Goal: Task Accomplishment & Management: Complete application form

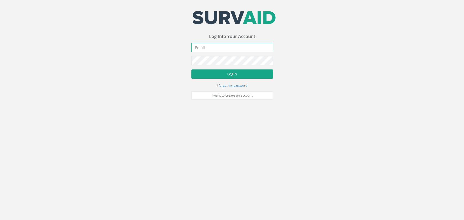
type input "[PERSON_NAME][EMAIL_ADDRESS][PERSON_NAME][DOMAIN_NAME]"
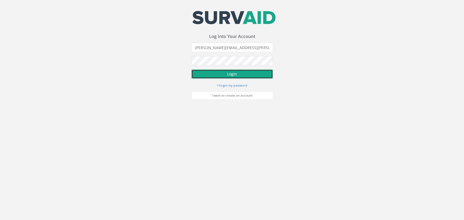
drag, startPoint x: 240, startPoint y: 73, endPoint x: 201, endPoint y: 76, distance: 38.4
click at [240, 73] on button "Login" at bounding box center [232, 74] width 82 height 9
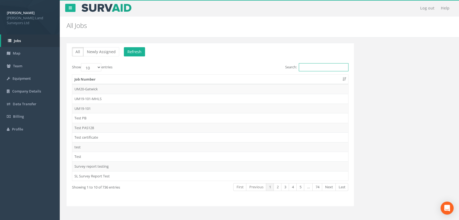
click at [335, 66] on input "Search:" at bounding box center [324, 67] width 50 height 8
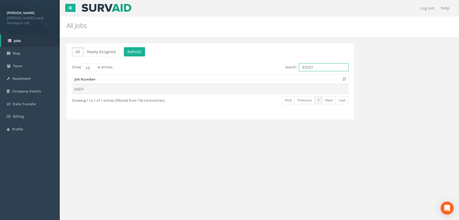
type input "63331"
click at [76, 90] on td "63331" at bounding box center [210, 89] width 276 height 10
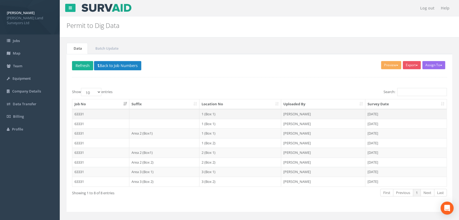
click at [155, 116] on td at bounding box center [164, 114] width 70 height 10
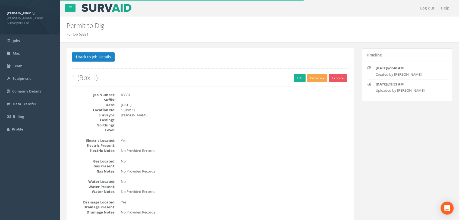
click at [321, 79] on button "Preview" at bounding box center [318, 78] width 20 height 8
click at [307, 92] on link "MHLS Permit to Dig" at bounding box center [307, 89] width 41 height 8
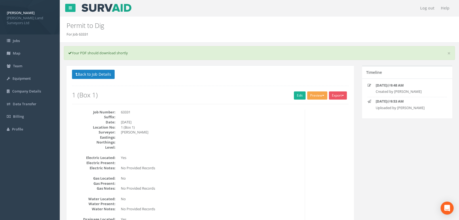
click at [315, 96] on button "Preview" at bounding box center [318, 96] width 20 height 8
click at [308, 105] on link "MHLS Permit to Dig" at bounding box center [307, 107] width 41 height 8
click at [296, 92] on link "Edit" at bounding box center [300, 96] width 12 height 8
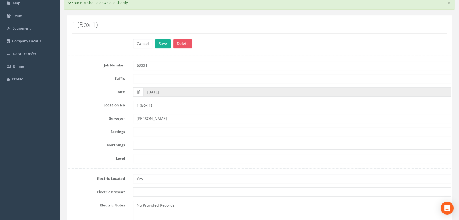
scroll to position [60, 0]
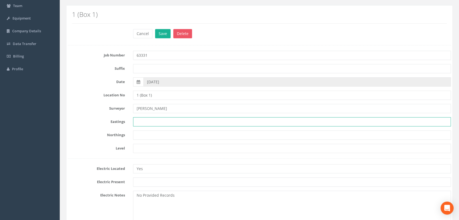
click at [156, 123] on input "text" at bounding box center [292, 121] width 318 height 9
type input "C"
drag, startPoint x: 147, startPoint y: 120, endPoint x: 128, endPoint y: 119, distance: 18.8
click at [128, 119] on div "Eastings N/A" at bounding box center [260, 121] width 392 height 9
type input "N/A"
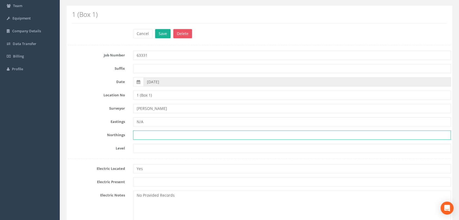
click at [145, 134] on input "text" at bounding box center [292, 135] width 318 height 9
paste input "N/A"
type input "N/A"
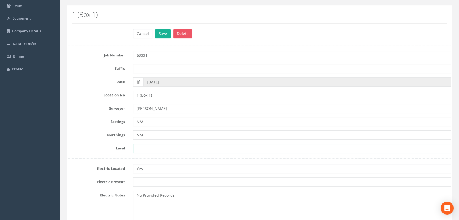
click at [151, 146] on input "text" at bounding box center [292, 148] width 318 height 9
paste input "N/A"
type input "N/A"
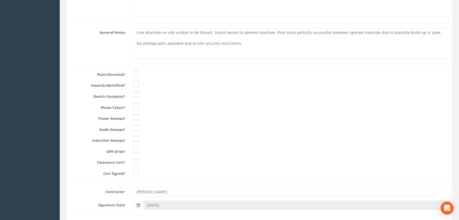
scroll to position [695, 0]
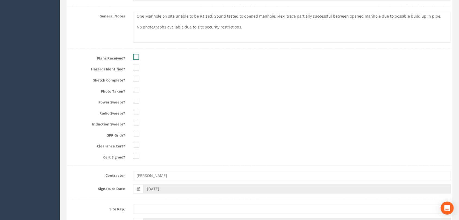
click at [138, 57] on ins at bounding box center [136, 57] width 6 height 6
checkbox input "true"
click at [137, 66] on ins at bounding box center [136, 68] width 6 height 6
checkbox input "true"
click at [136, 78] on ins at bounding box center [136, 79] width 6 height 6
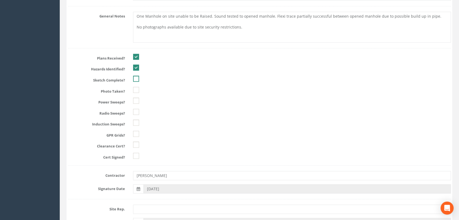
checkbox input "true"
click at [138, 91] on ins at bounding box center [136, 90] width 6 height 6
click at [136, 88] on ins at bounding box center [136, 90] width 6 height 6
checkbox input "false"
click at [136, 99] on ins at bounding box center [136, 101] width 6 height 6
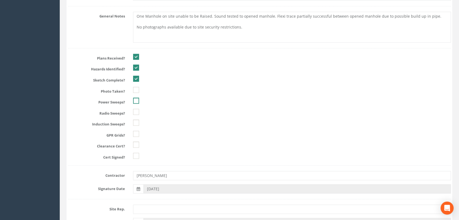
checkbox input "true"
click at [137, 111] on ins at bounding box center [136, 112] width 6 height 6
checkbox input "true"
click at [138, 122] on ins at bounding box center [136, 123] width 6 height 6
checkbox input "true"
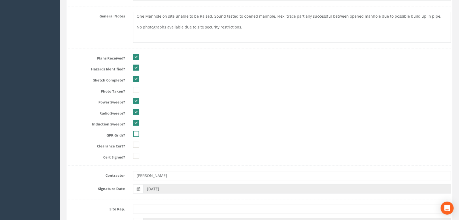
click at [138, 133] on ins at bounding box center [136, 134] width 6 height 6
checkbox input "true"
click at [137, 146] on ins at bounding box center [136, 145] width 6 height 6
checkbox input "true"
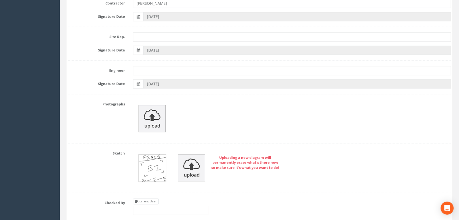
scroll to position [892, 0]
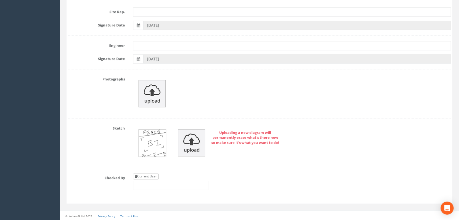
type input "N/A"
click at [149, 177] on link "Current User" at bounding box center [146, 177] width 26 height 6
type input "[PERSON_NAME]"
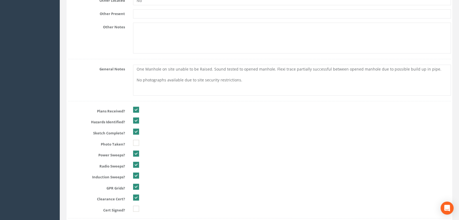
scroll to position [651, 0]
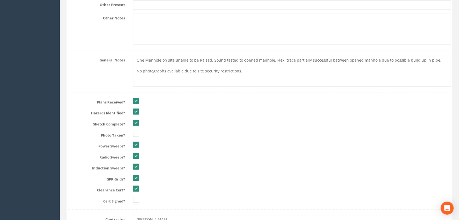
click at [135, 102] on ins at bounding box center [136, 101] width 6 height 6
checkbox input "false"
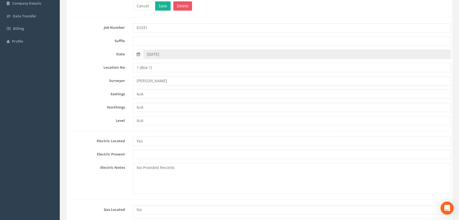
scroll to position [0, 0]
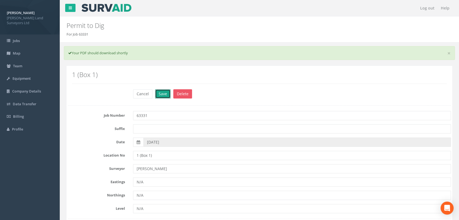
click at [163, 90] on button "Save" at bounding box center [162, 93] width 15 height 9
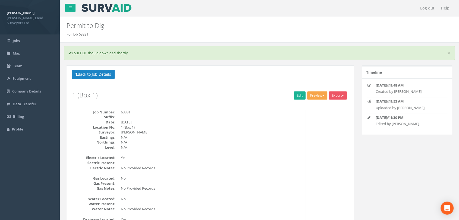
click at [318, 95] on button "Preview" at bounding box center [318, 96] width 20 height 8
click at [307, 106] on link "MHLS Permit to Dig" at bounding box center [307, 107] width 41 height 8
